Goal: Check status: Check status

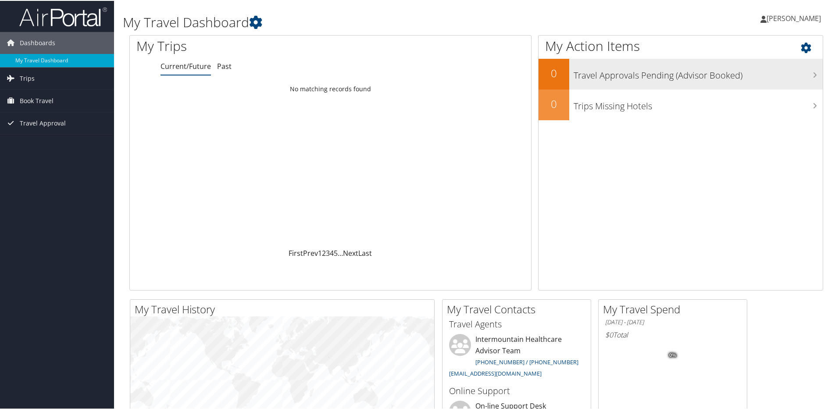
click at [654, 75] on h3 "Travel Approvals Pending (Advisor Booked)" at bounding box center [697, 72] width 249 height 17
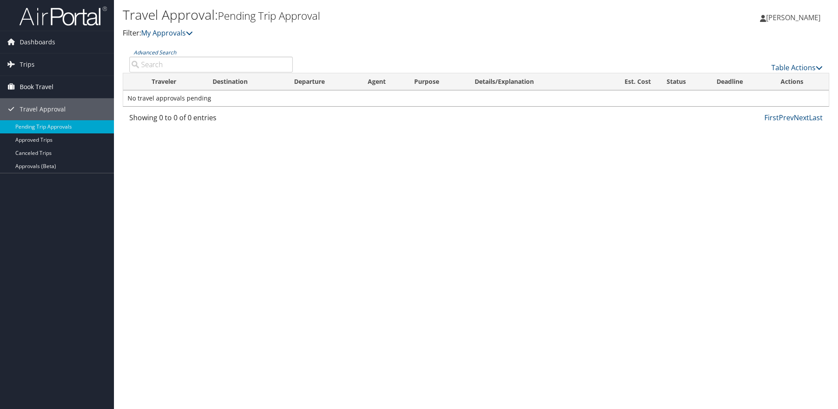
click at [42, 87] on span "Book Travel" at bounding box center [37, 87] width 34 height 22
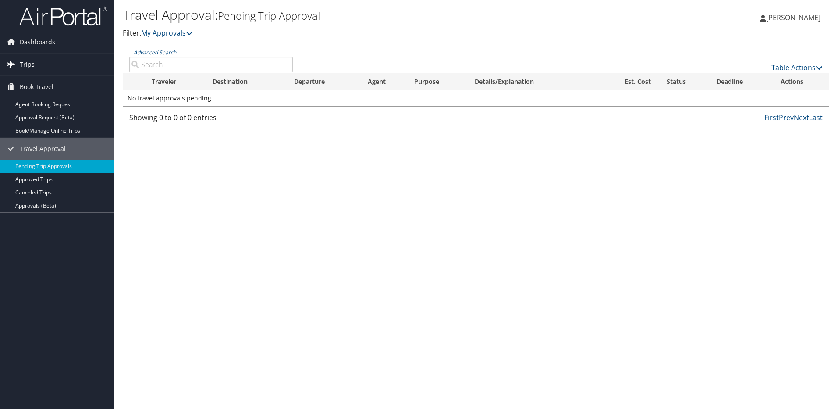
click at [34, 64] on link "Trips" at bounding box center [57, 64] width 114 height 22
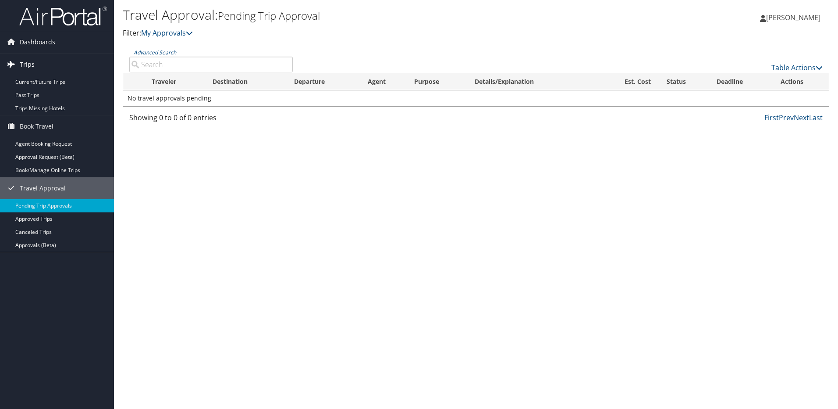
click at [28, 62] on span "Trips" at bounding box center [27, 64] width 15 height 22
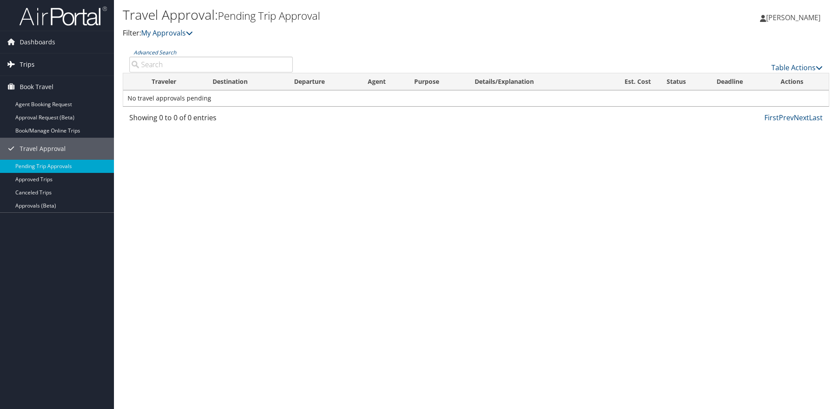
click at [27, 62] on span "Trips" at bounding box center [27, 64] width 15 height 22
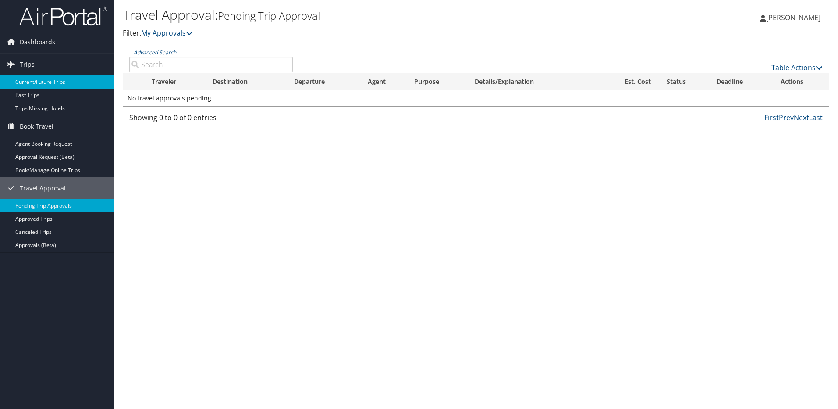
click at [36, 80] on link "Current/Future Trips" at bounding box center [57, 81] width 114 height 13
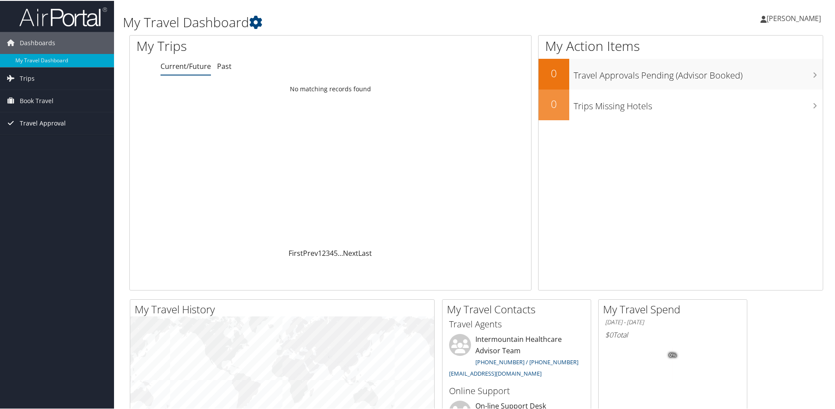
click at [44, 122] on span "Travel Approval" at bounding box center [43, 122] width 46 height 22
click at [43, 151] on link "Approved Trips" at bounding box center [57, 152] width 114 height 13
